Goal: Book appointment/travel/reservation

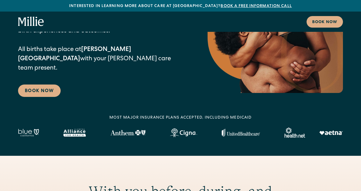
scroll to position [94, 0]
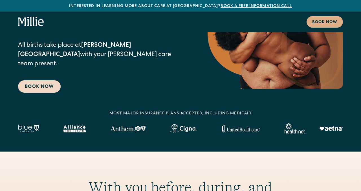
click at [49, 93] on link "Book Now" at bounding box center [39, 86] width 43 height 12
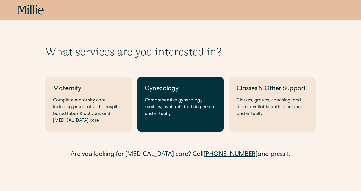
click at [160, 100] on div "Comprehensive gynecology services, available both in person and virtually." at bounding box center [180, 107] width 71 height 20
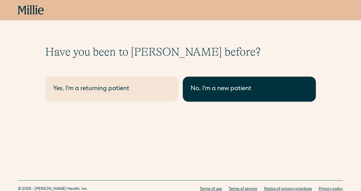
click at [191, 96] on link "No, I'm a new patient" at bounding box center [249, 89] width 133 height 25
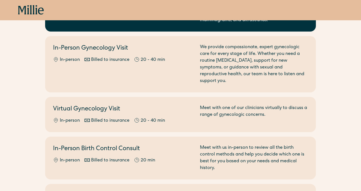
scroll to position [103, 0]
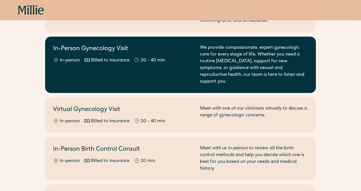
click at [166, 55] on div "In-Person Gynecology Visit In-person Billed to insurance 20 - 40 min" at bounding box center [123, 65] width 140 height 41
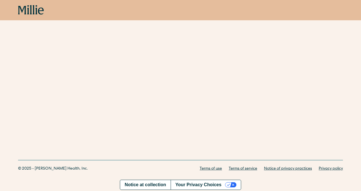
scroll to position [276, 0]
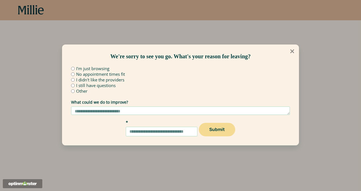
click at [292, 51] on icon at bounding box center [292, 51] width 4 height 4
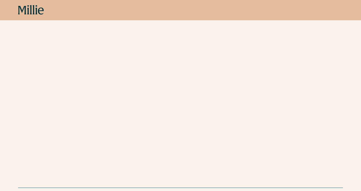
scroll to position [359, 0]
